Goal: Find specific page/section: Find specific page/section

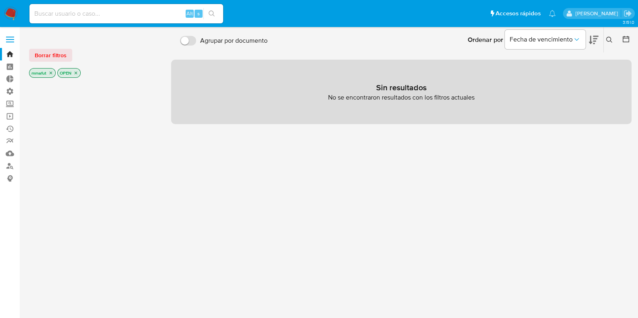
click at [77, 73] on icon "close-filter" at bounding box center [75, 73] width 5 height 5
click at [52, 75] on icon "close-filter" at bounding box center [50, 73] width 5 height 5
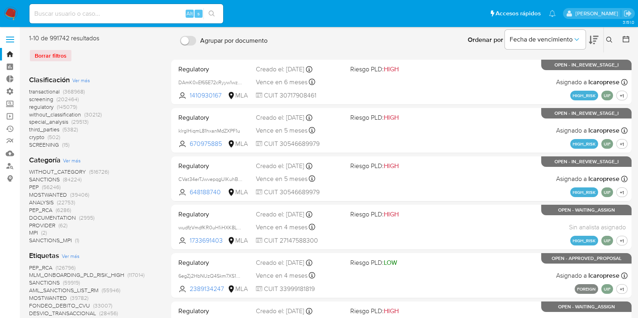
click at [9, 40] on label at bounding box center [10, 39] width 20 height 17
click at [0, 0] on input "checkbox" at bounding box center [0, 0] width 0 height 0
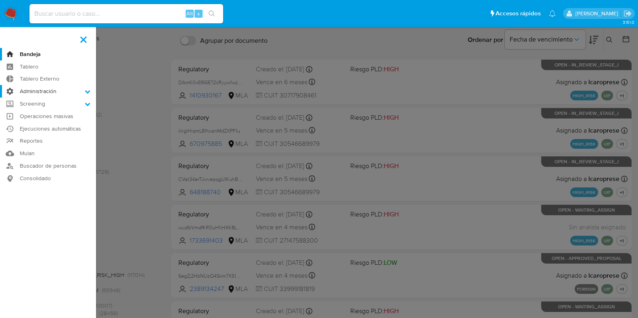
click at [89, 91] on icon at bounding box center [87, 91] width 5 height 3
click at [0, 0] on input "Administración" at bounding box center [0, 0] width 0 height 0
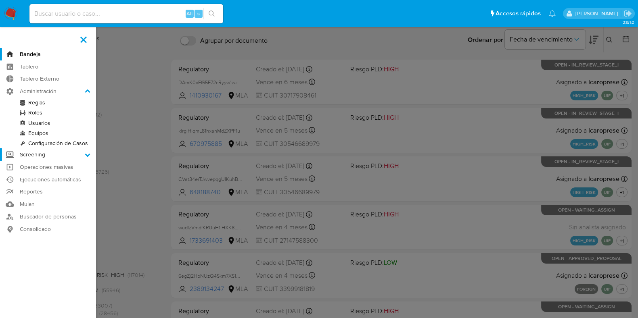
click at [87, 154] on icon at bounding box center [88, 155] width 6 height 6
click at [0, 0] on input "Screening" at bounding box center [0, 0] width 0 height 0
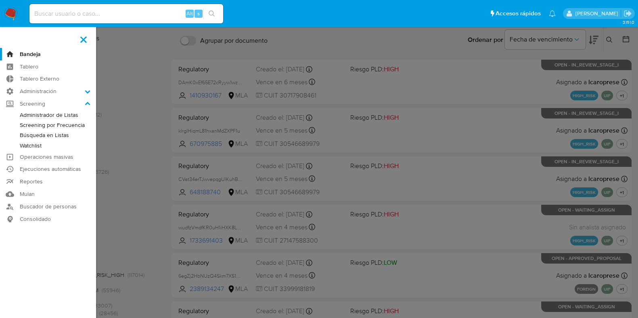
click at [12, 11] on img at bounding box center [11, 14] width 14 height 14
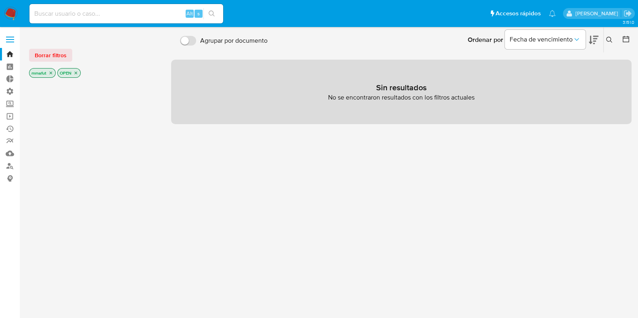
click at [76, 73] on icon "close-filter" at bounding box center [76, 73] width 3 height 3
click at [50, 71] on icon "close-filter" at bounding box center [50, 73] width 5 height 5
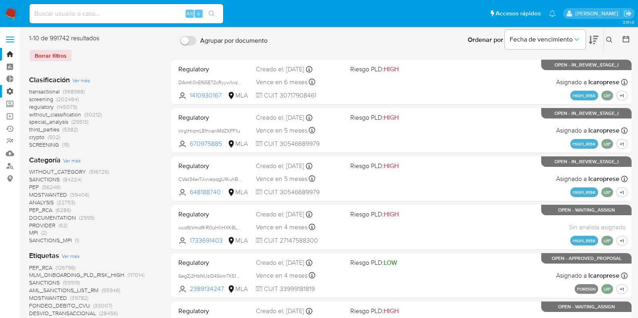
click at [11, 92] on label "Administración" at bounding box center [48, 91] width 96 height 13
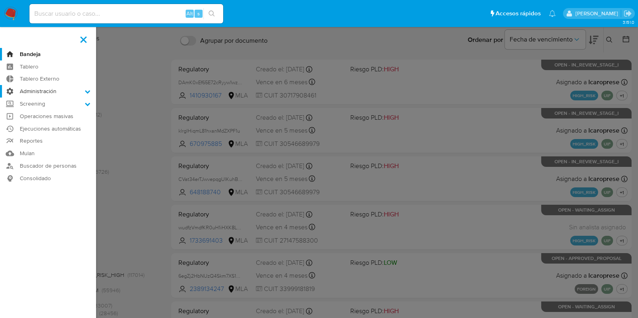
click at [0, 0] on input "Administración" at bounding box center [0, 0] width 0 height 0
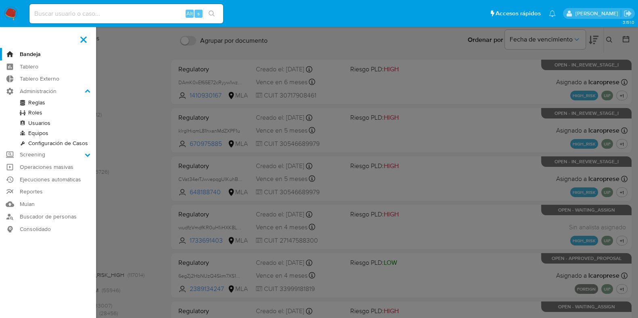
click at [36, 104] on link "Reglas" at bounding box center [48, 103] width 96 height 10
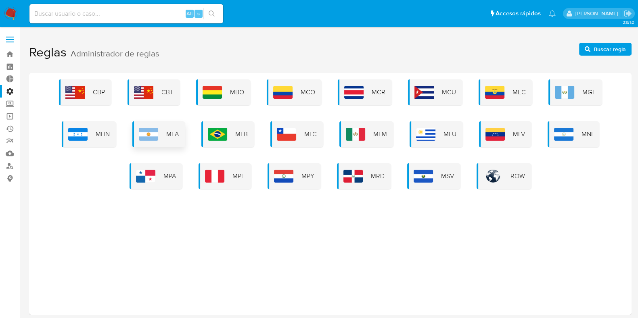
click at [176, 130] on span "MLA" at bounding box center [172, 134] width 13 height 9
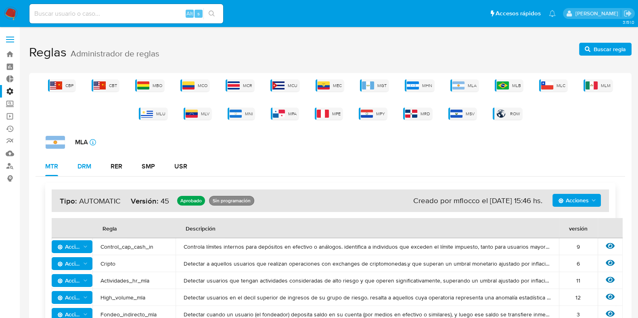
click at [88, 165] on div "DRM" at bounding box center [84, 166] width 14 height 6
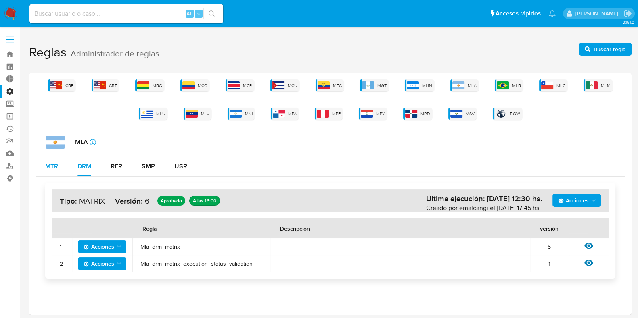
click at [52, 167] on div "MTR" at bounding box center [51, 166] width 13 height 6
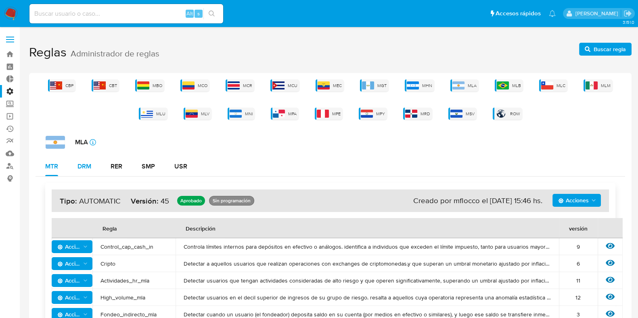
click at [87, 164] on div "DRM" at bounding box center [84, 166] width 14 height 6
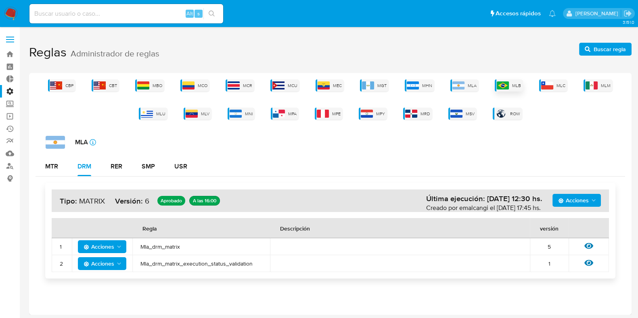
click at [510, 85] on div "MLB" at bounding box center [509, 85] width 28 height 12
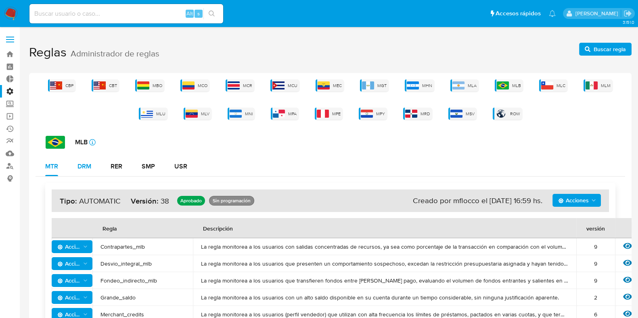
click at [84, 165] on div "DRM" at bounding box center [84, 166] width 14 height 6
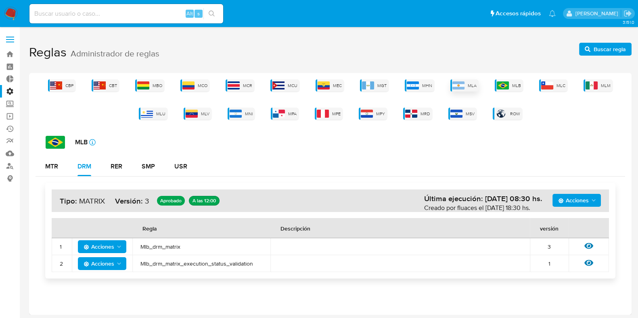
click at [462, 84] on img at bounding box center [458, 85] width 12 height 8
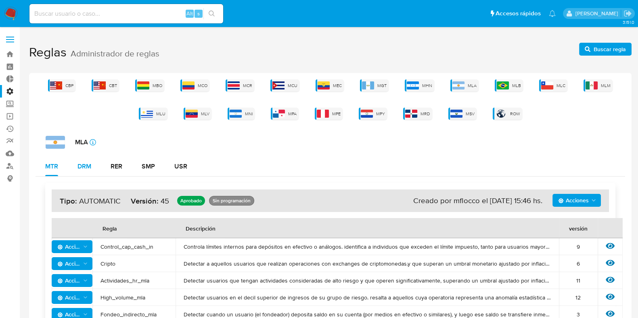
click at [88, 164] on div "DRM" at bounding box center [84, 166] width 14 height 6
